Goal: Task Accomplishment & Management: Use online tool/utility

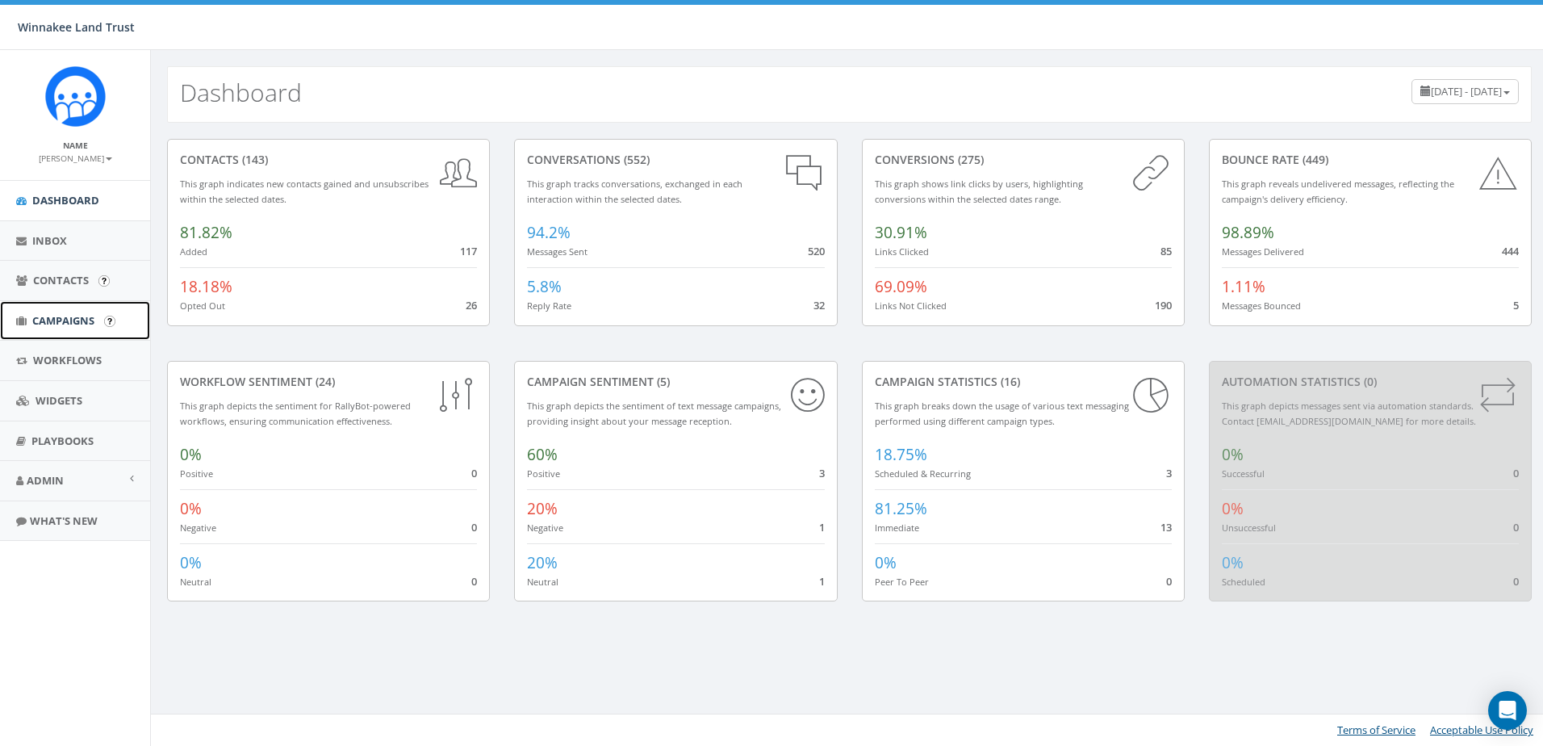
click at [65, 316] on span "Campaigns" at bounding box center [63, 320] width 62 height 15
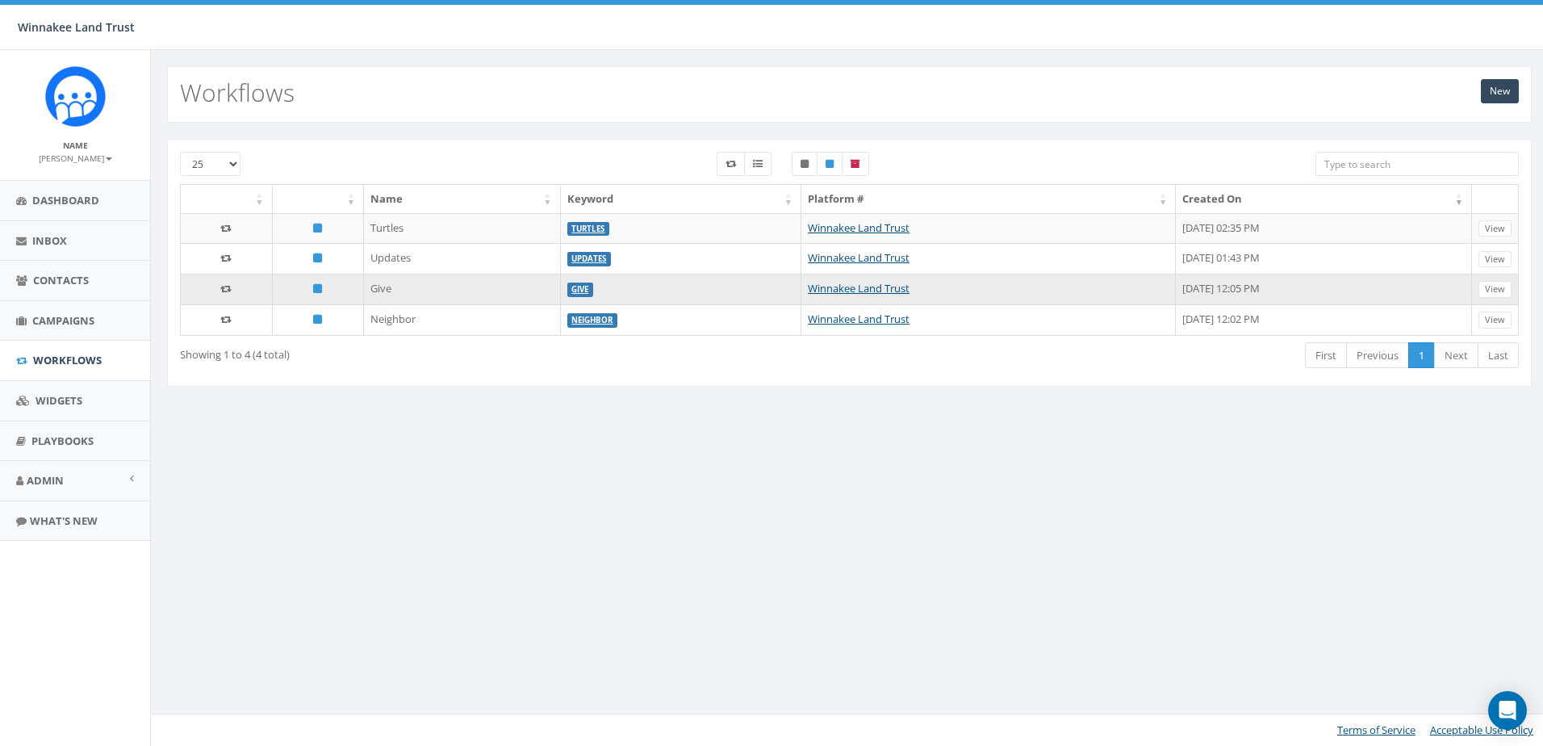
click at [392, 287] on td "Give" at bounding box center [462, 289] width 196 height 31
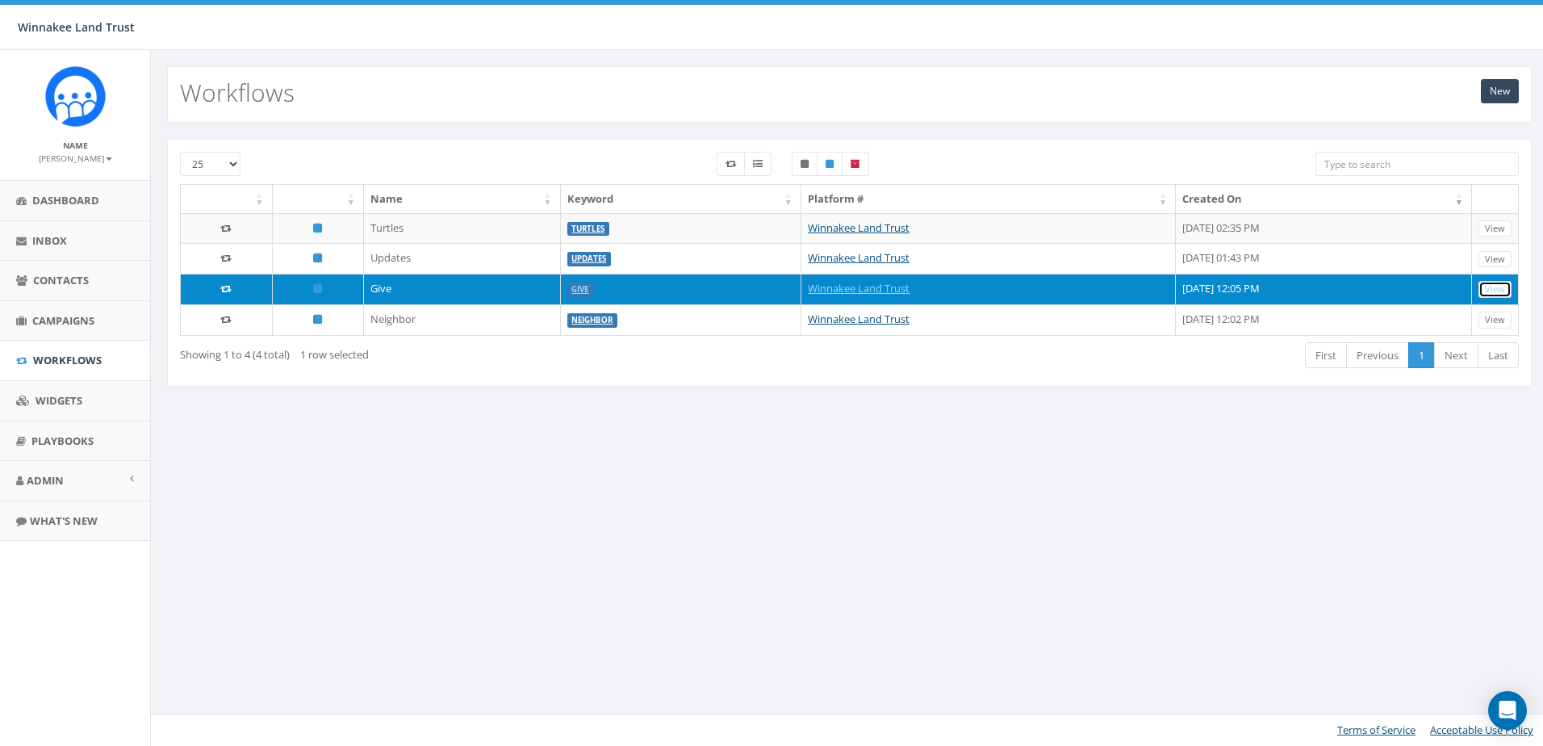
click at [1492, 286] on link "View" at bounding box center [1495, 289] width 33 height 17
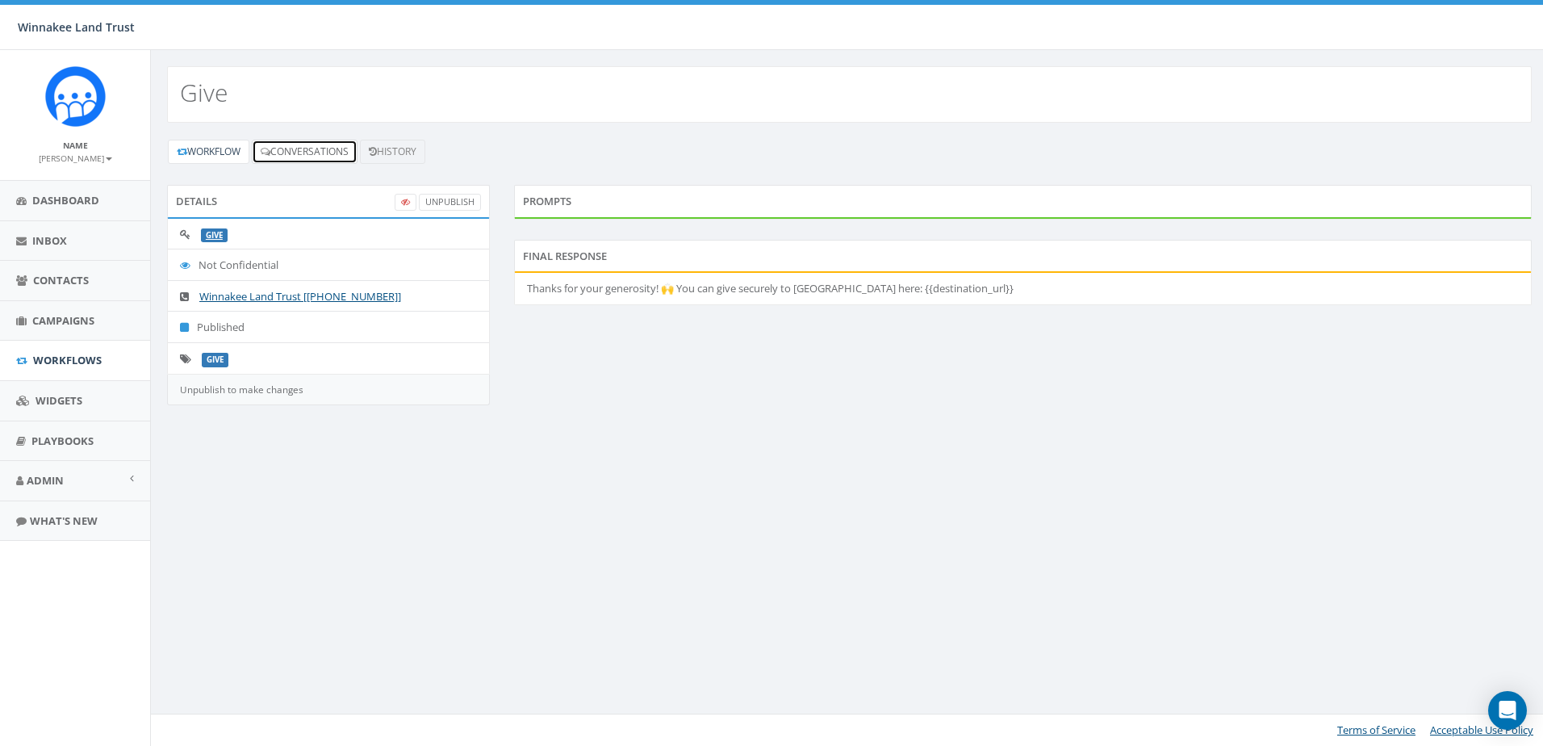
click at [305, 143] on link "Conversations" at bounding box center [305, 152] width 106 height 24
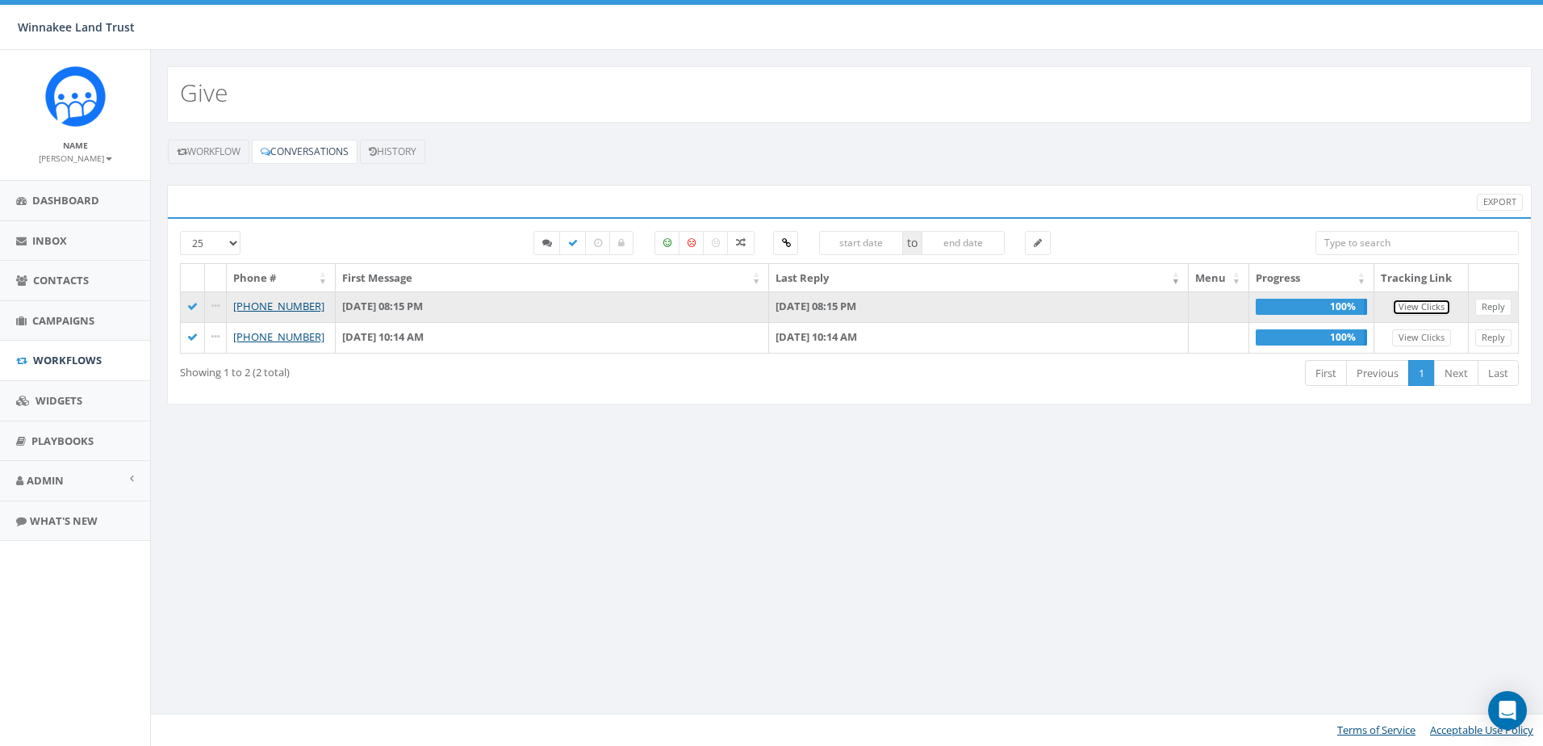
click at [1403, 308] on link "View Clicks" at bounding box center [1421, 307] width 59 height 17
